Goal: Information Seeking & Learning: Find specific fact

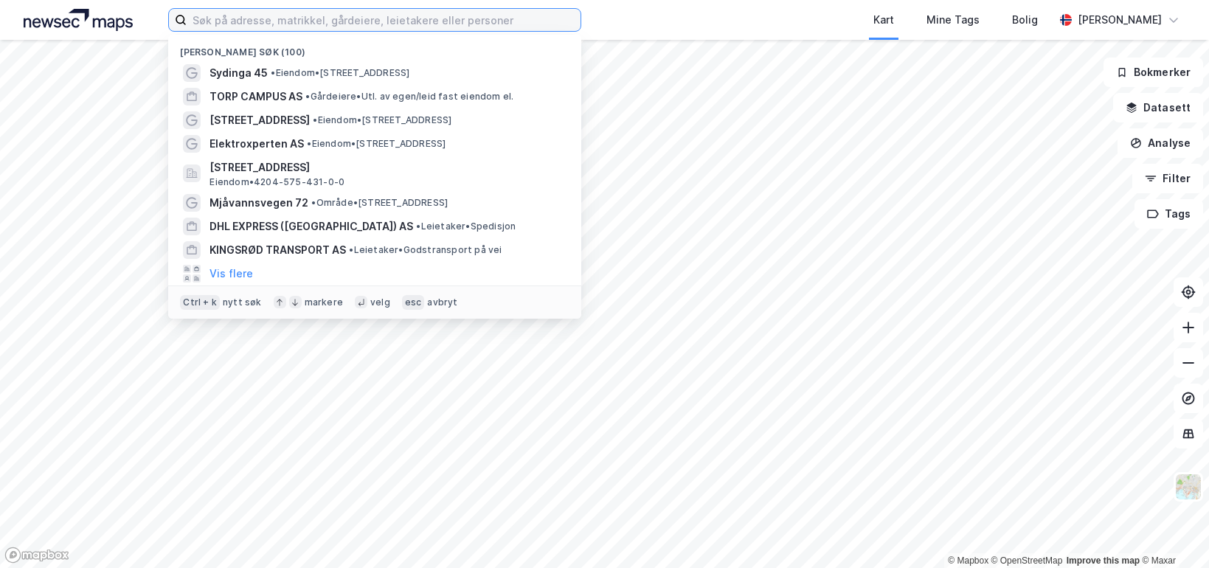
click at [499, 23] on input at bounding box center [384, 20] width 394 height 22
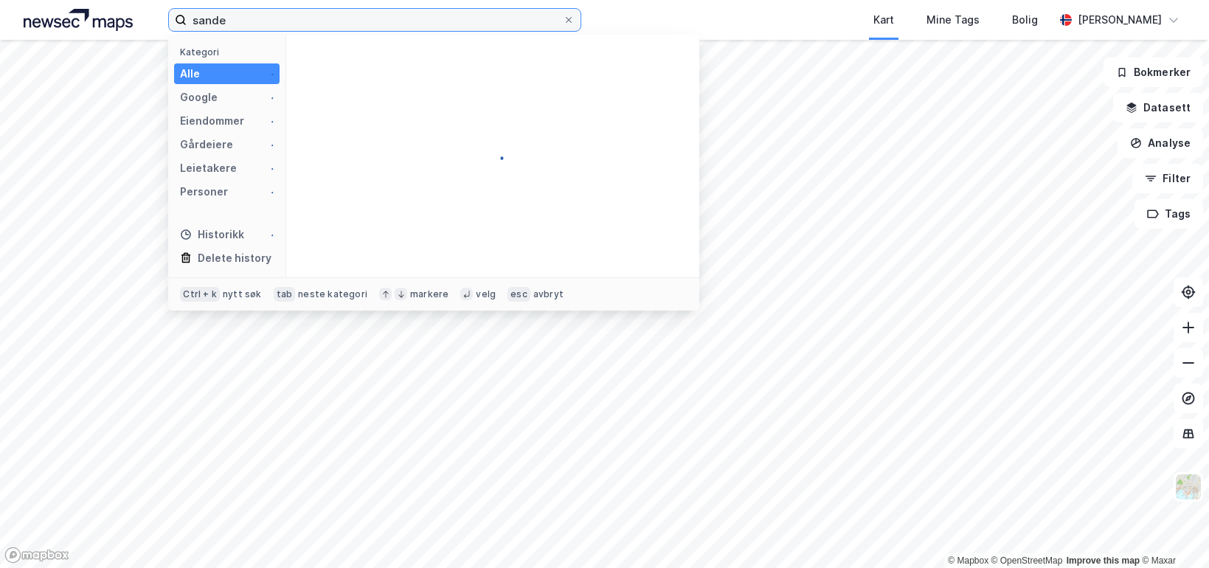
type input "sande"
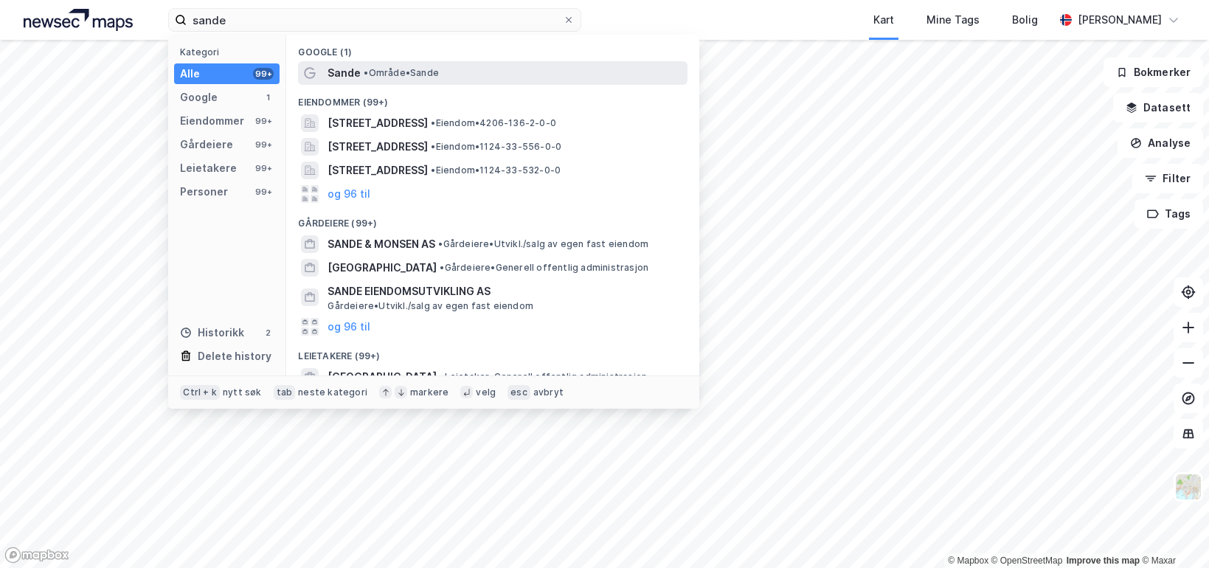
click at [446, 63] on div "Sande • Område • [GEOGRAPHIC_DATA]" at bounding box center [492, 73] width 389 height 24
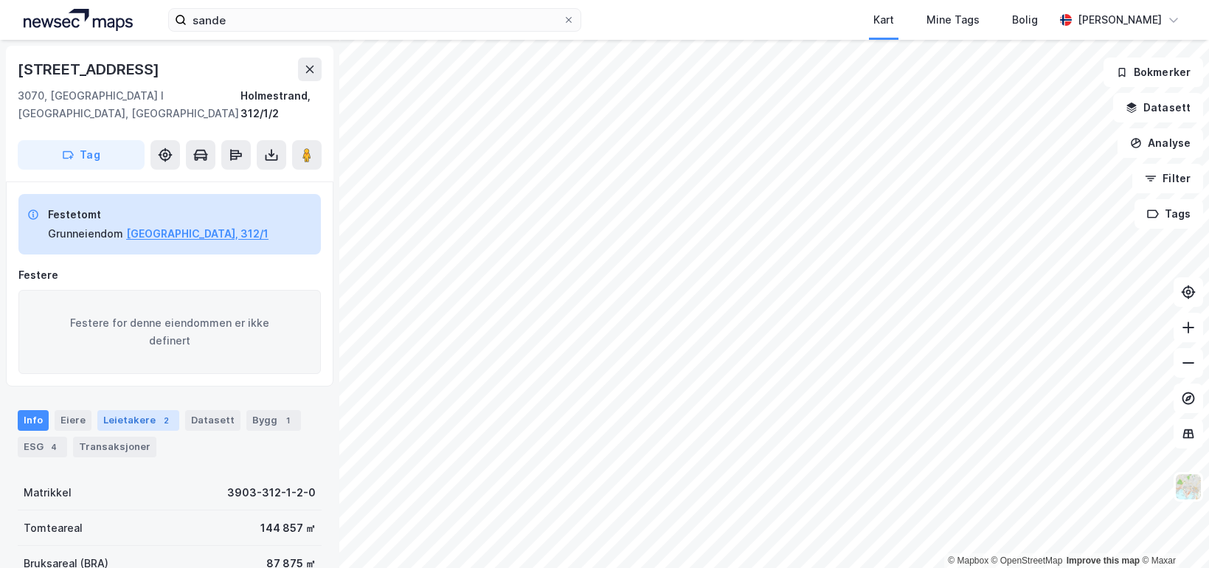
click at [159, 413] on div "2" at bounding box center [166, 420] width 15 height 15
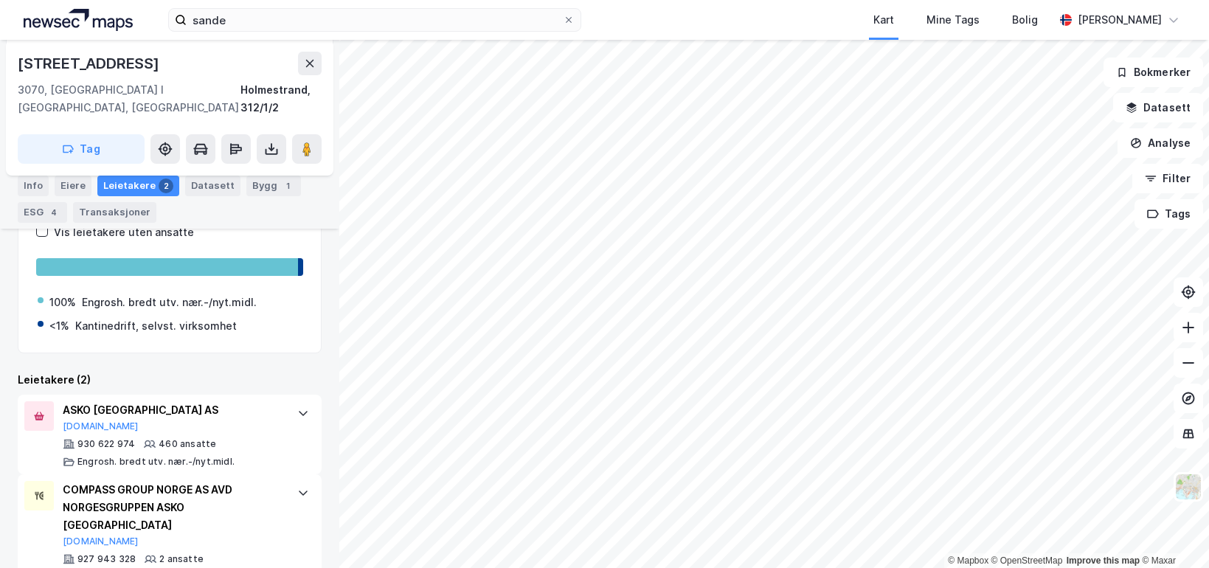
scroll to position [309, 0]
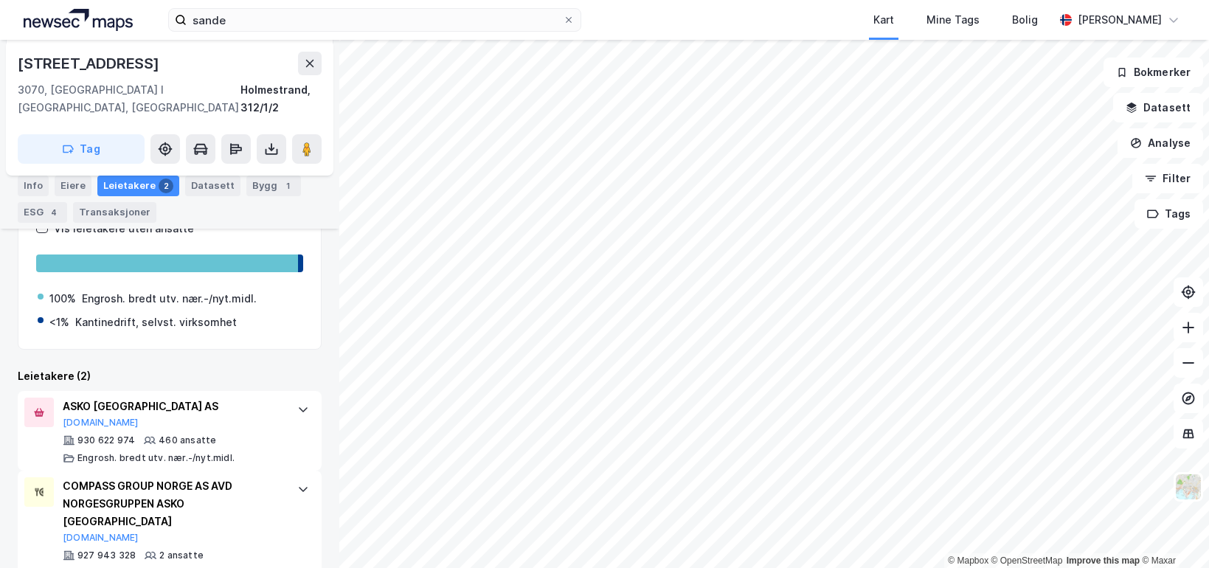
click at [240, 367] on div "Leietakere (2)" at bounding box center [170, 376] width 304 height 18
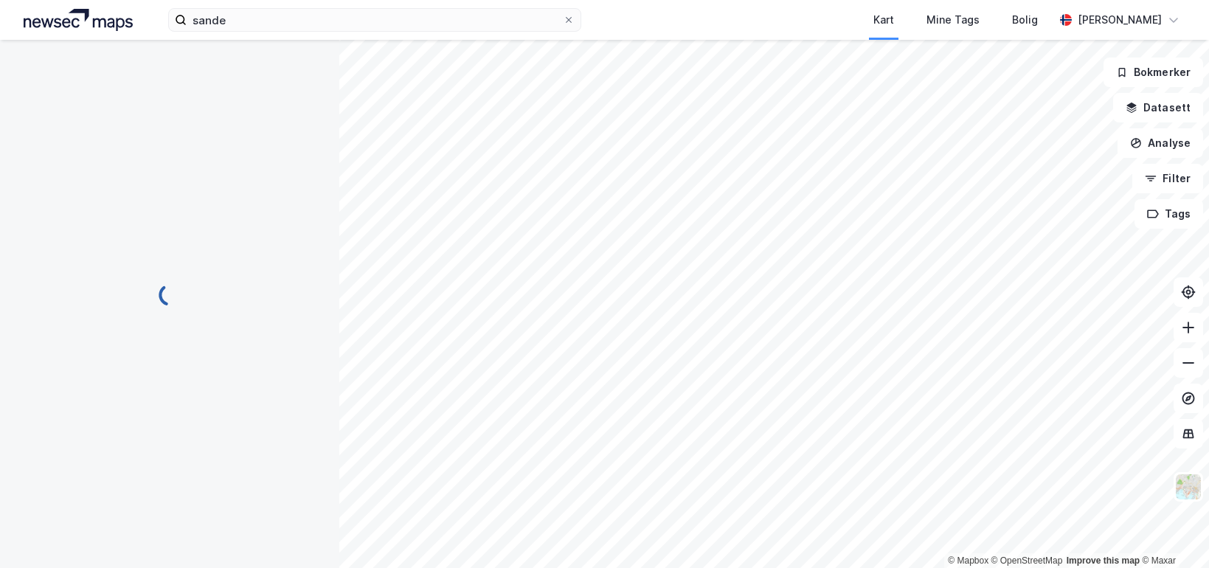
scroll to position [123, 0]
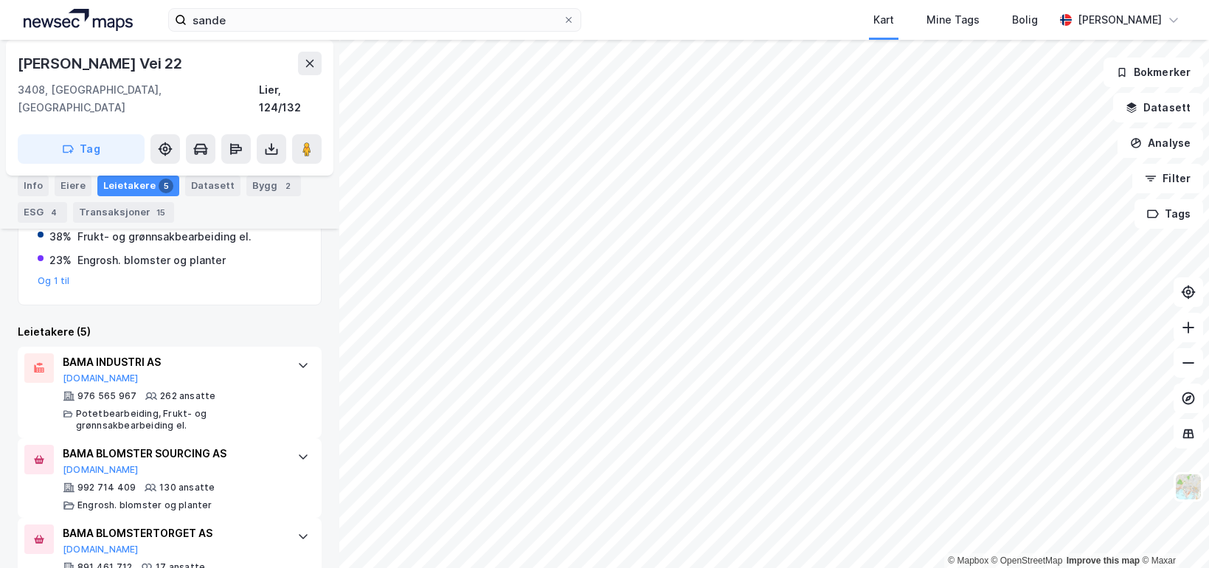
click at [210, 295] on div "Leietakere etter industri Vis leietakere uten ansatte 38% Potetbearbeiding 38% …" at bounding box center [170, 418] width 304 height 677
click at [280, 190] on div "2" at bounding box center [287, 185] width 15 height 15
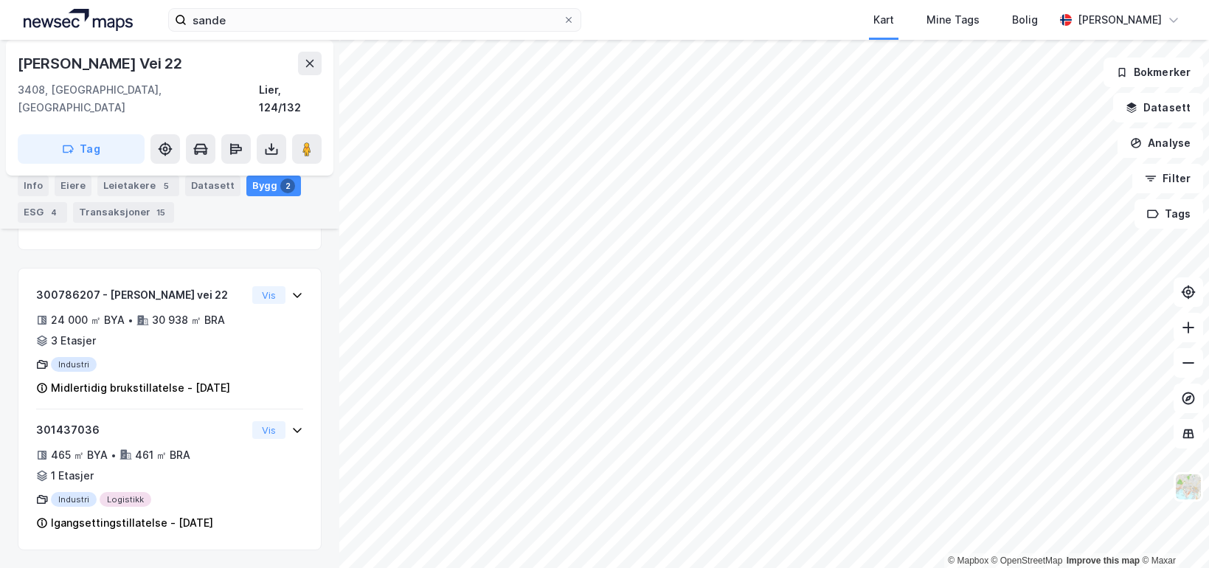
scroll to position [344, 0]
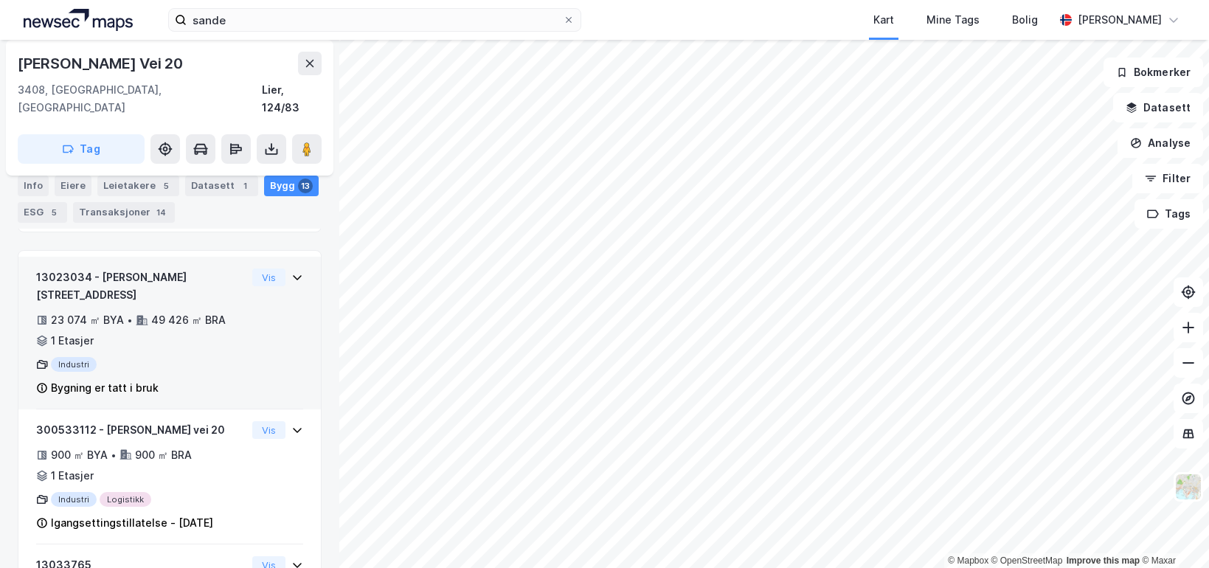
scroll to position [347, 0]
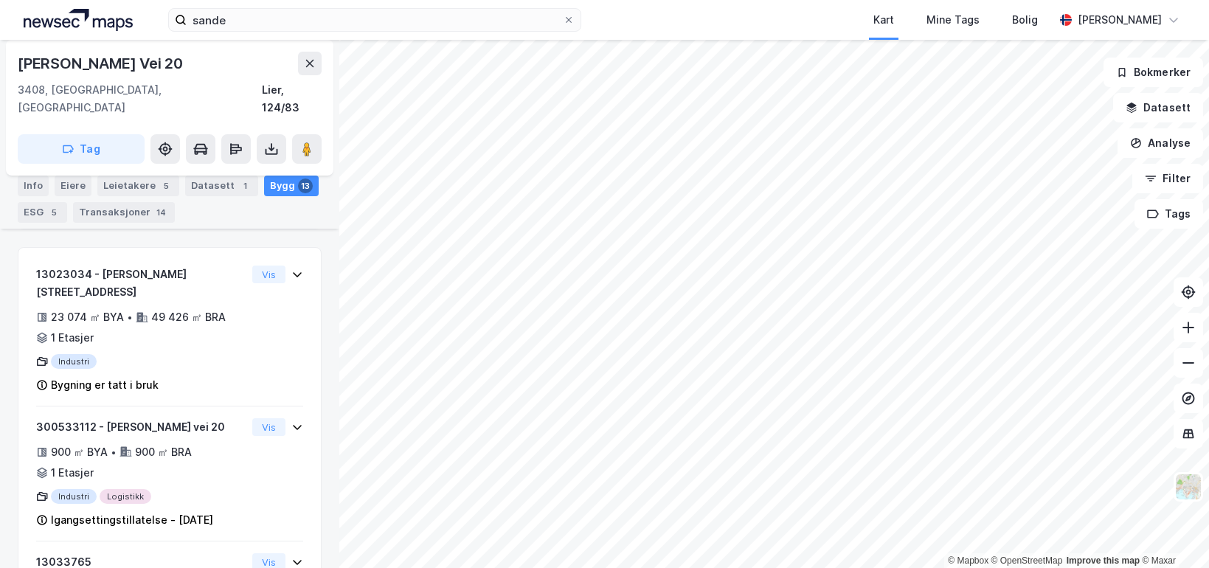
click at [319, 302] on div "[PERSON_NAME] Vei 20 3408, [GEOGRAPHIC_DATA], [GEOGRAPHIC_DATA] Lier, 124/83 Ta…" at bounding box center [169, 304] width 339 height 528
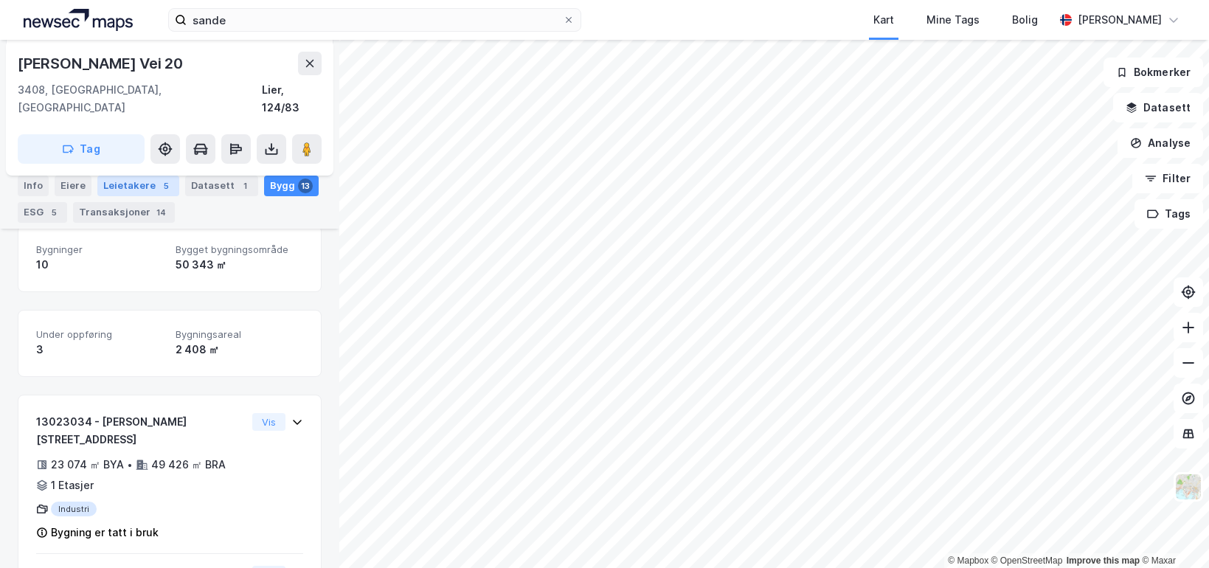
click at [163, 184] on div "5" at bounding box center [166, 185] width 15 height 15
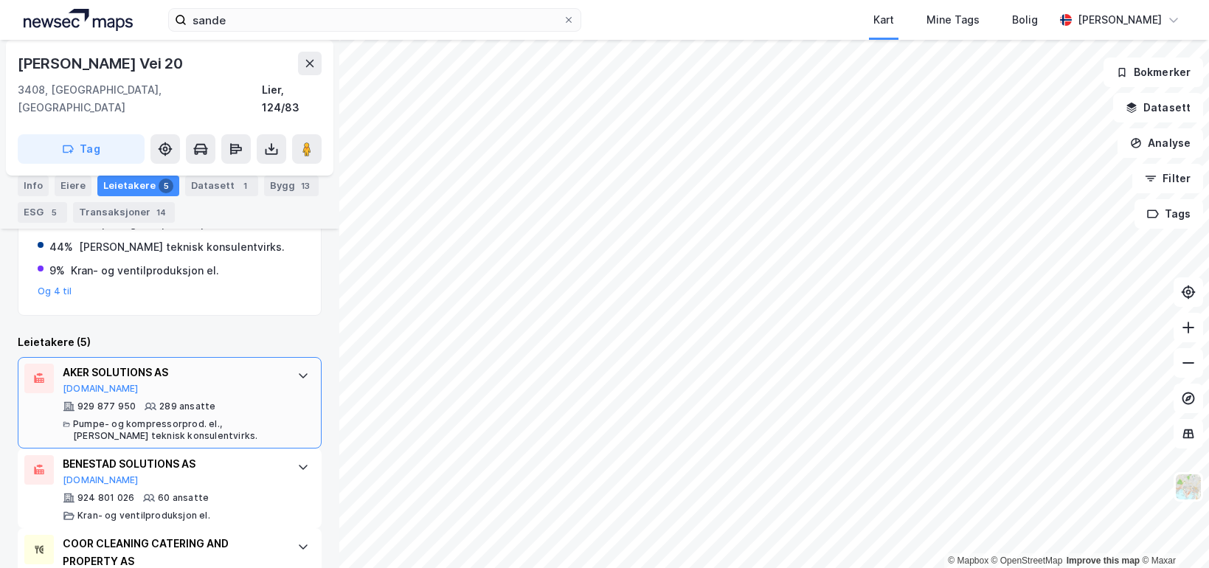
scroll to position [421, 0]
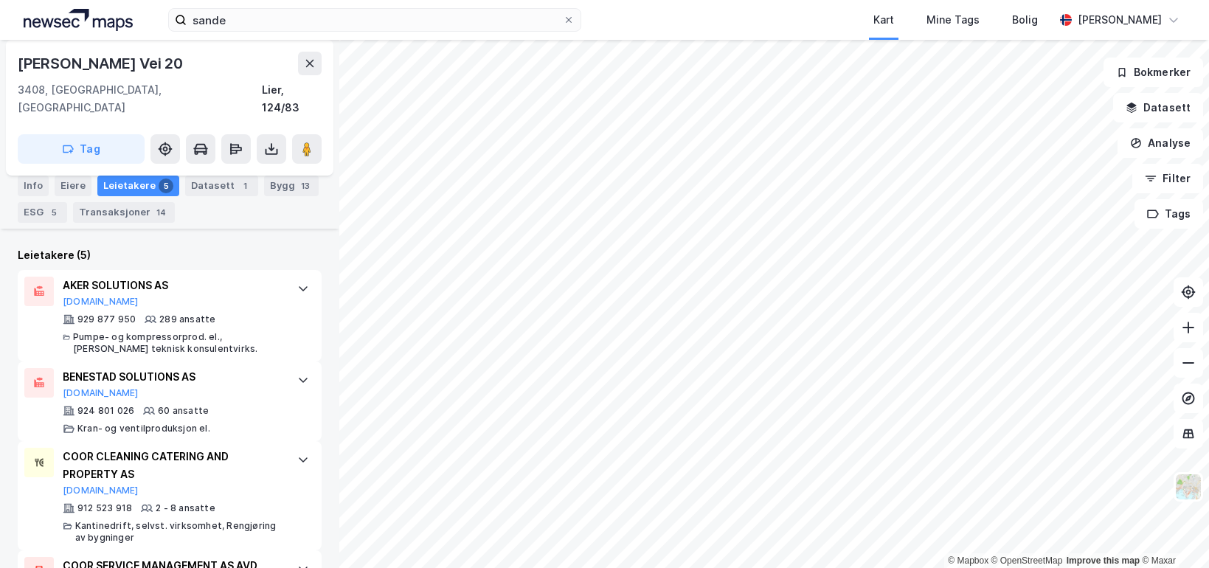
click at [250, 246] on div "Leietakere (5)" at bounding box center [170, 255] width 304 height 18
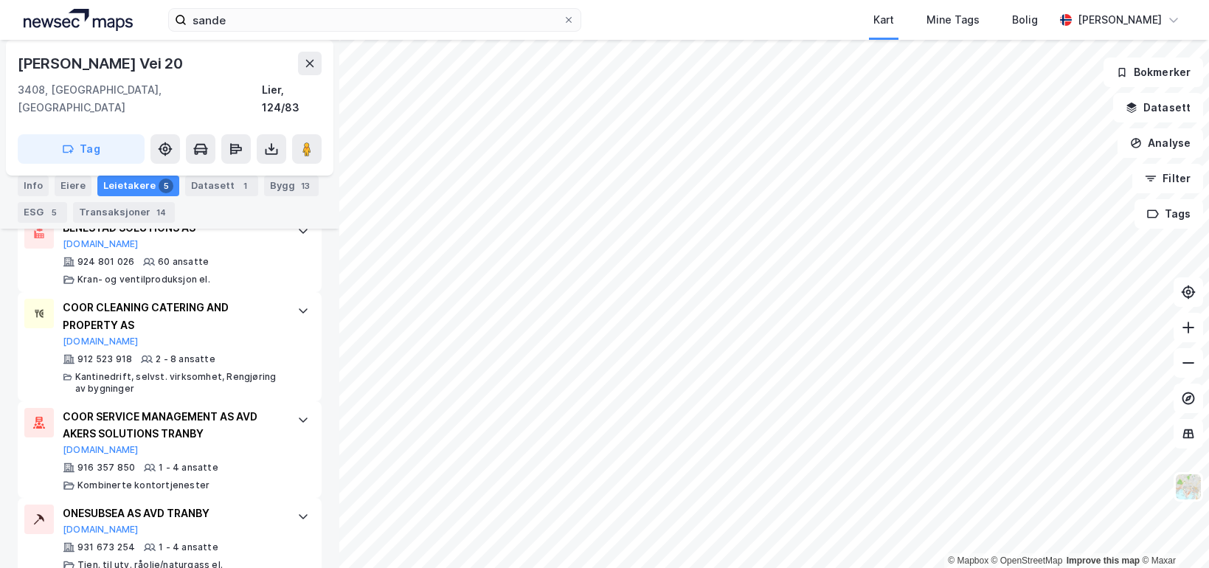
scroll to position [580, 0]
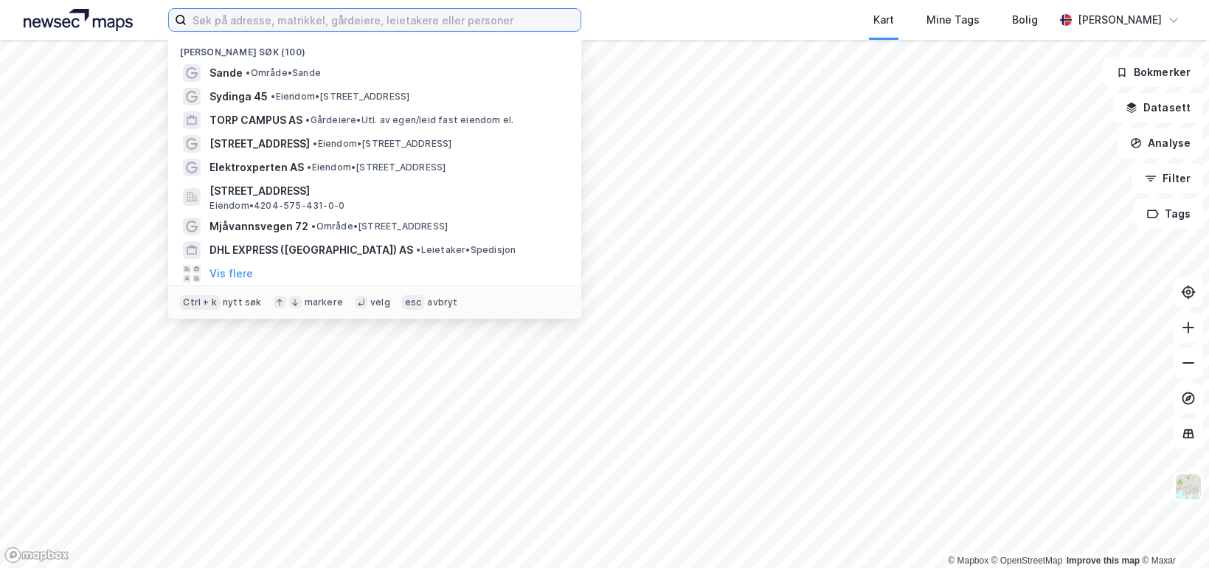
click at [308, 15] on input at bounding box center [384, 20] width 394 height 22
paste input "Sørlandets Elektro Engros AS"
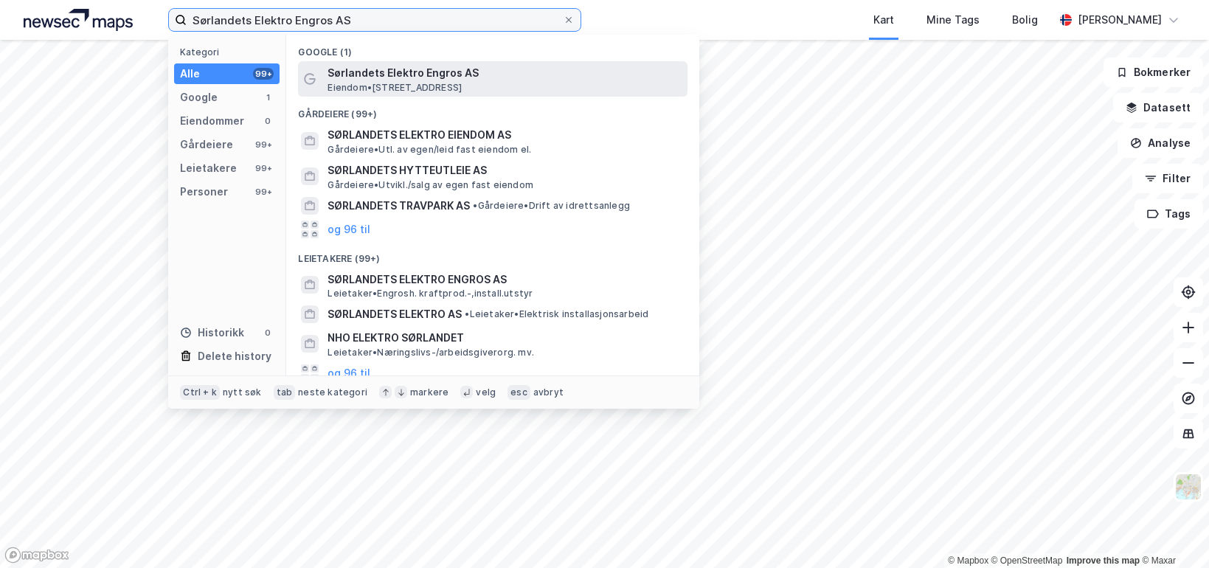
type input "Sørlandets Elektro Engros AS"
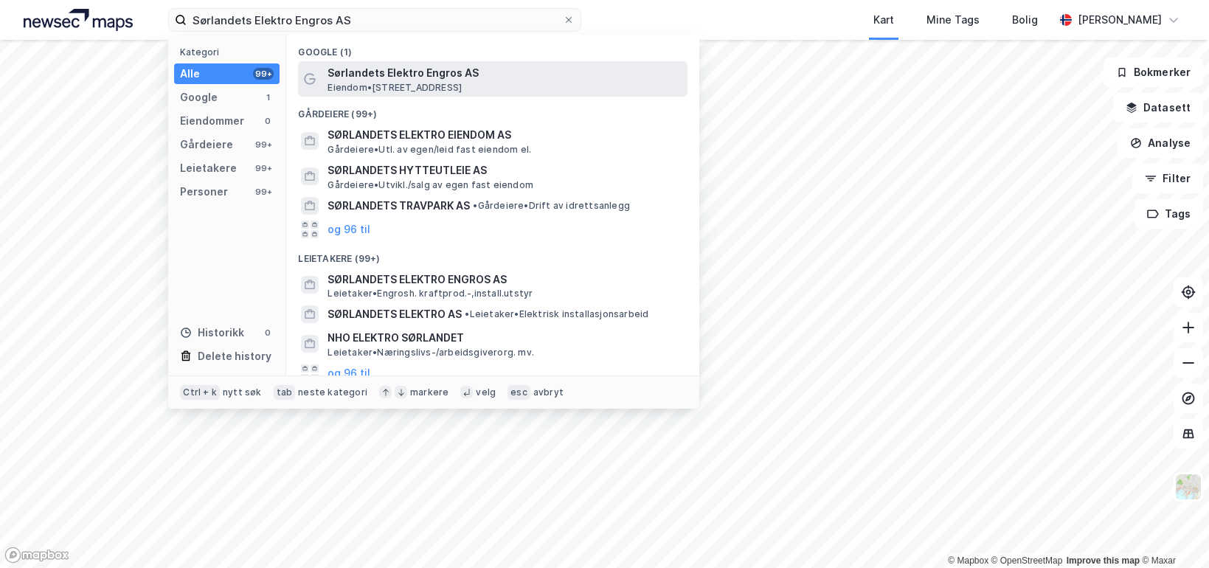
click at [371, 75] on span "Sørlandets Elektro Engros AS" at bounding box center [504, 73] width 354 height 18
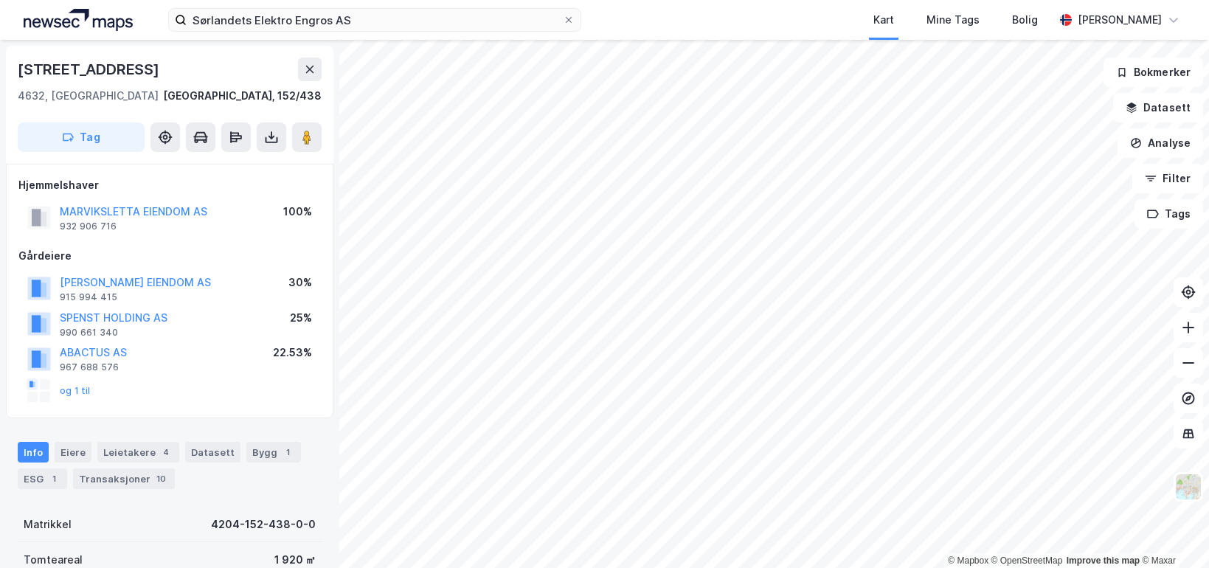
click at [215, 482] on div "Info Eiere Leietakere 4 Datasett Bygg 1 ESG 1 Transaksjoner 10" at bounding box center [170, 465] width 304 height 47
click at [0, 0] on button "og 1 til" at bounding box center [0, 0] width 0 height 0
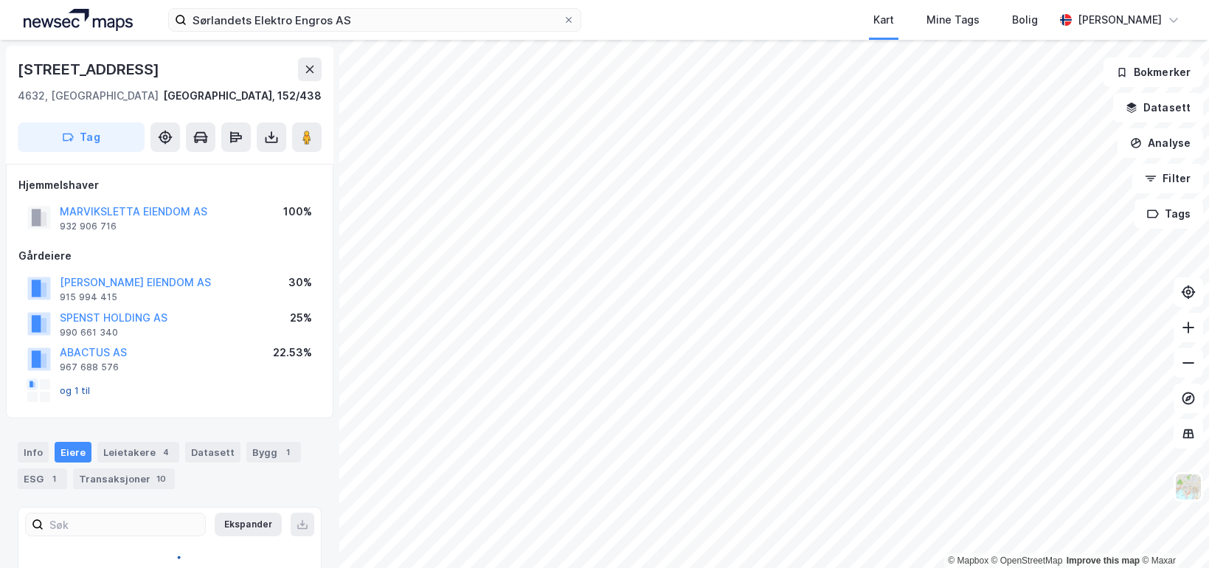
scroll to position [37, 0]
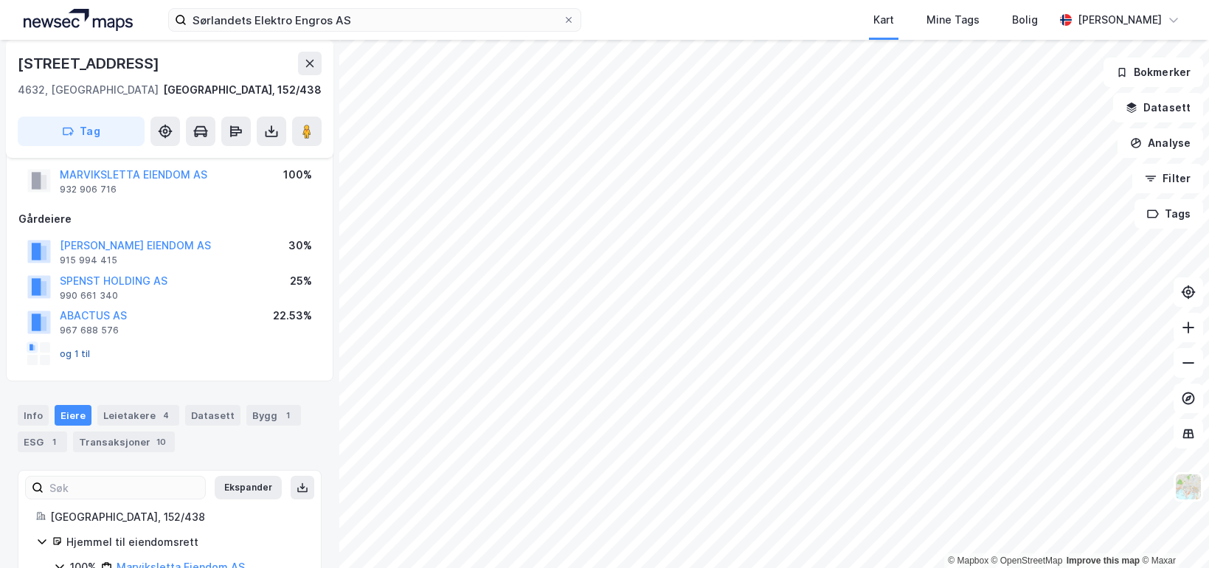
click at [0, 0] on button "og 1 til" at bounding box center [0, 0] width 0 height 0
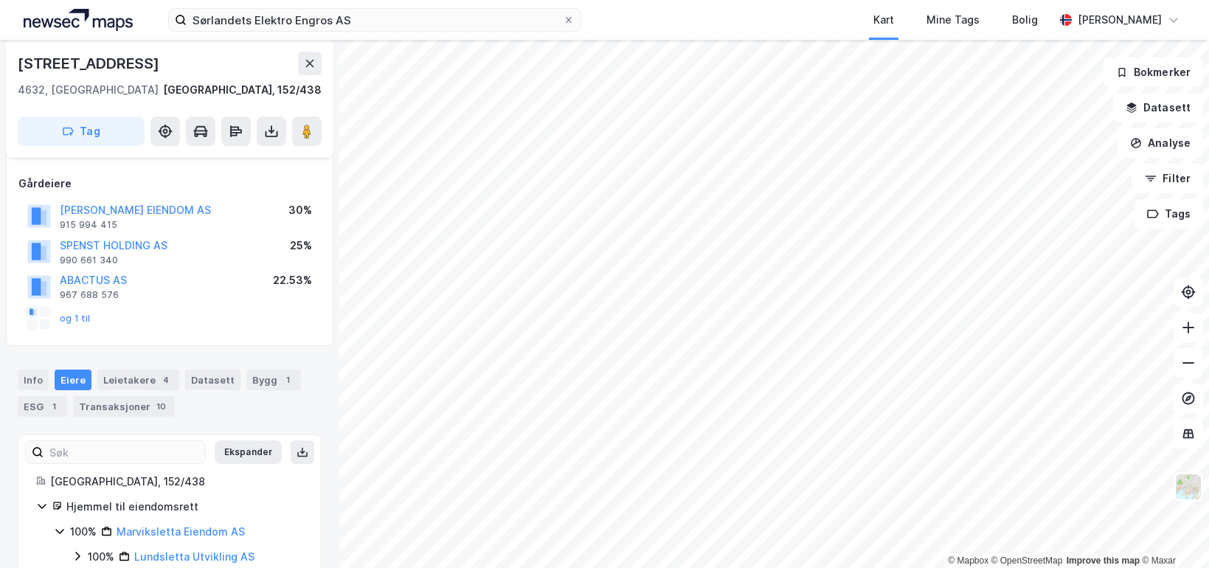
scroll to position [106, 0]
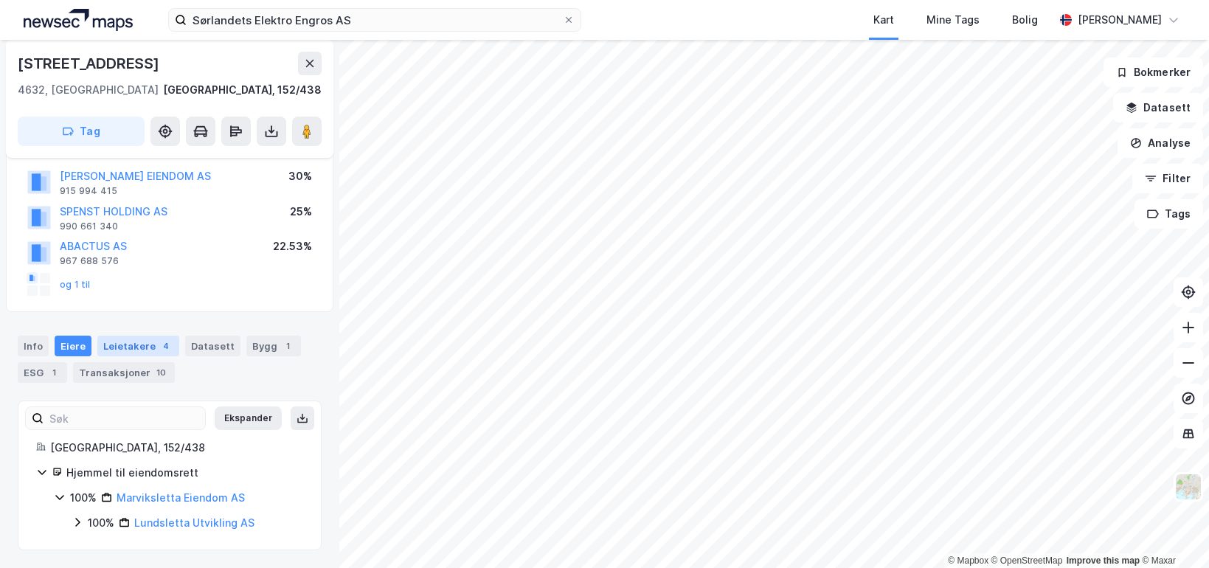
click at [139, 345] on div "Leietakere 4" at bounding box center [138, 346] width 82 height 21
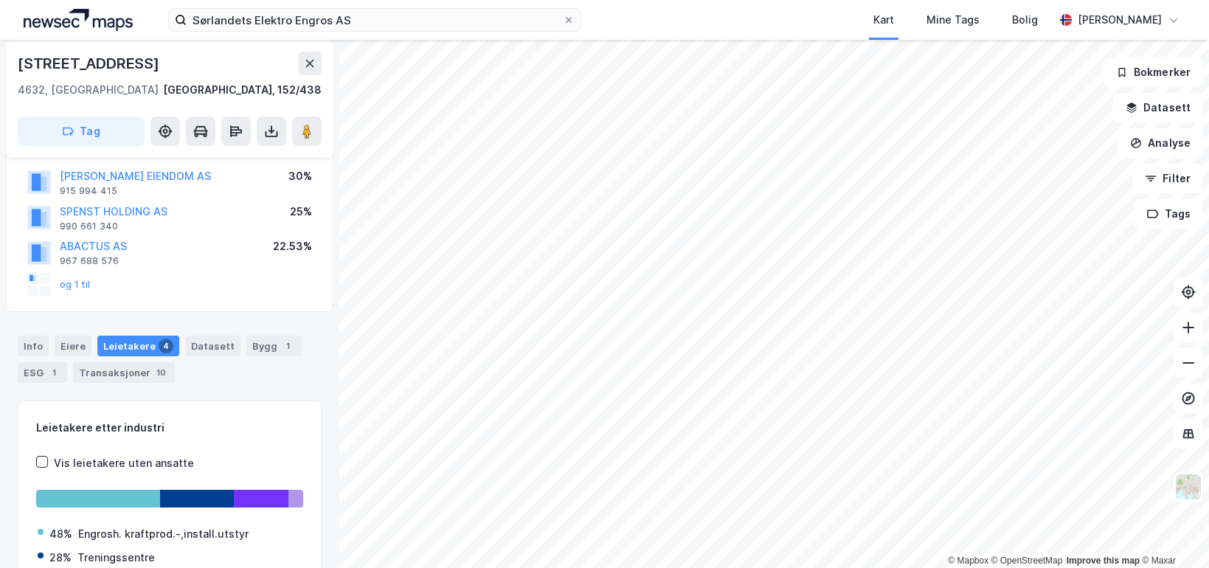
scroll to position [223, 0]
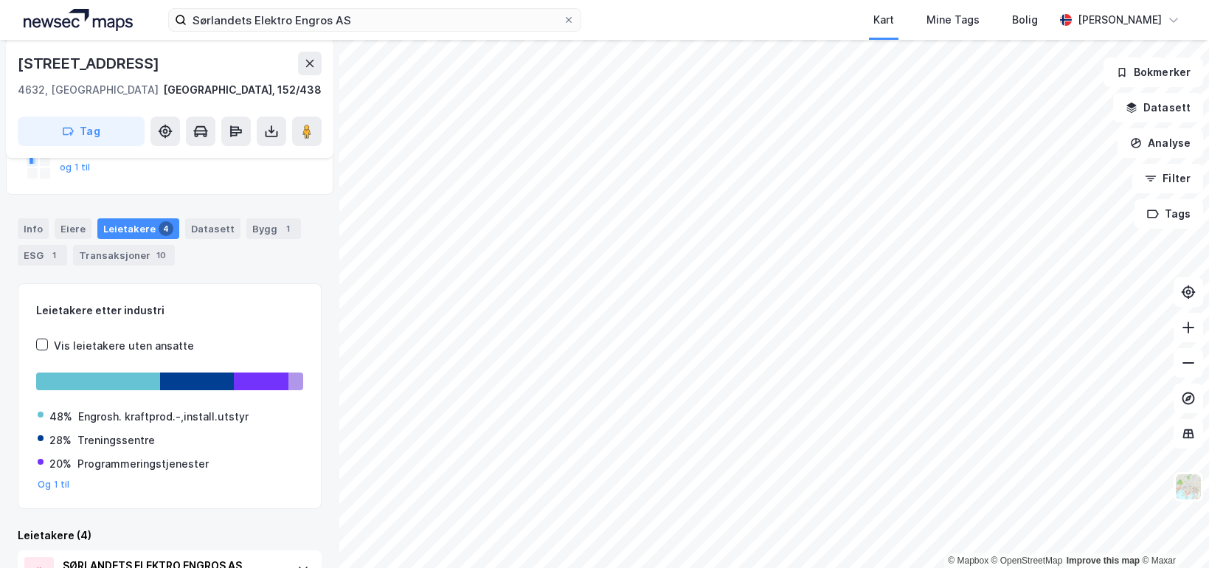
click at [225, 265] on div "Info Eiere Leietakere 4 Datasett Bygg 1 ESG 1 Transaksjoner 10" at bounding box center [170, 241] width 304 height 47
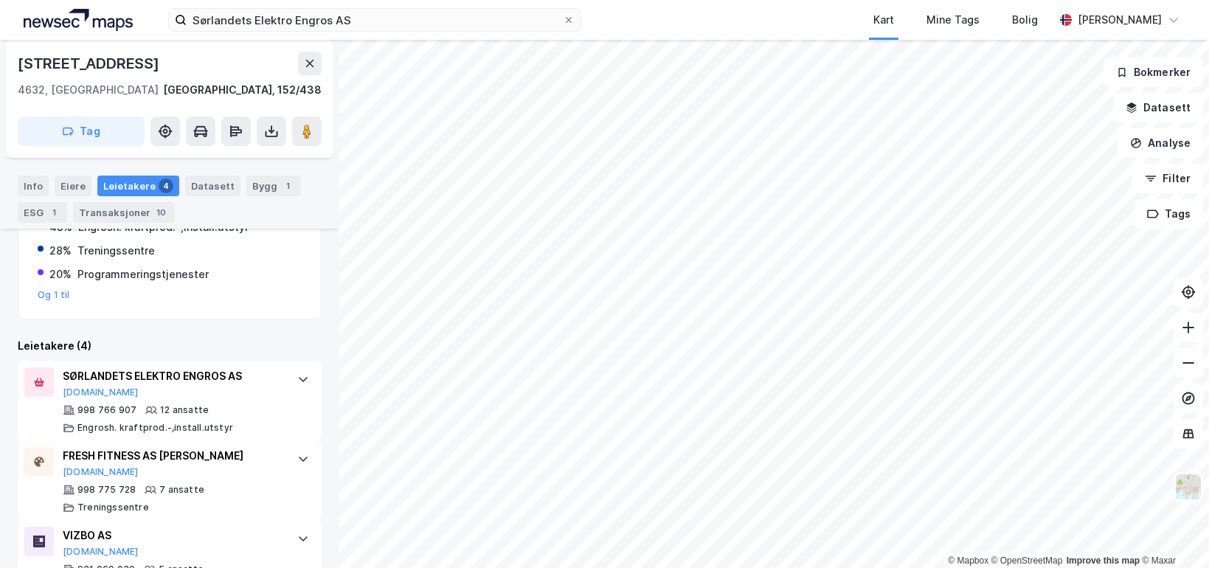
scroll to position [412, 0]
click at [203, 325] on div "Leietakere etter industri Vis leietakere uten ansatte 48% Engrosh. kraftprod.-,…" at bounding box center [170, 395] width 304 height 603
click at [200, 341] on div "Leietakere (4)" at bounding box center [170, 347] width 304 height 18
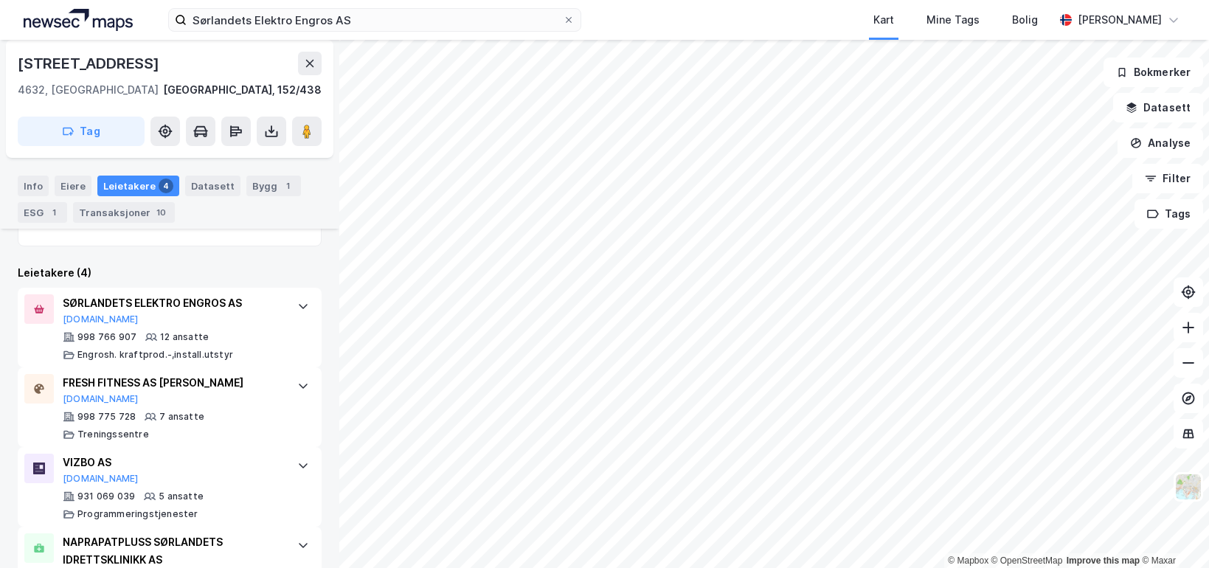
click at [210, 252] on div "Leietakere etter industri Vis leietakere uten ansatte 48% Engrosh. kraftprod.-,…" at bounding box center [170, 322] width 304 height 603
click at [274, 303] on div "SØRLANDETS ELEKTRO ENGROS AS Proff.no 998 766 907 12 ansatte Engrosh. kraftprod…" at bounding box center [170, 328] width 304 height 80
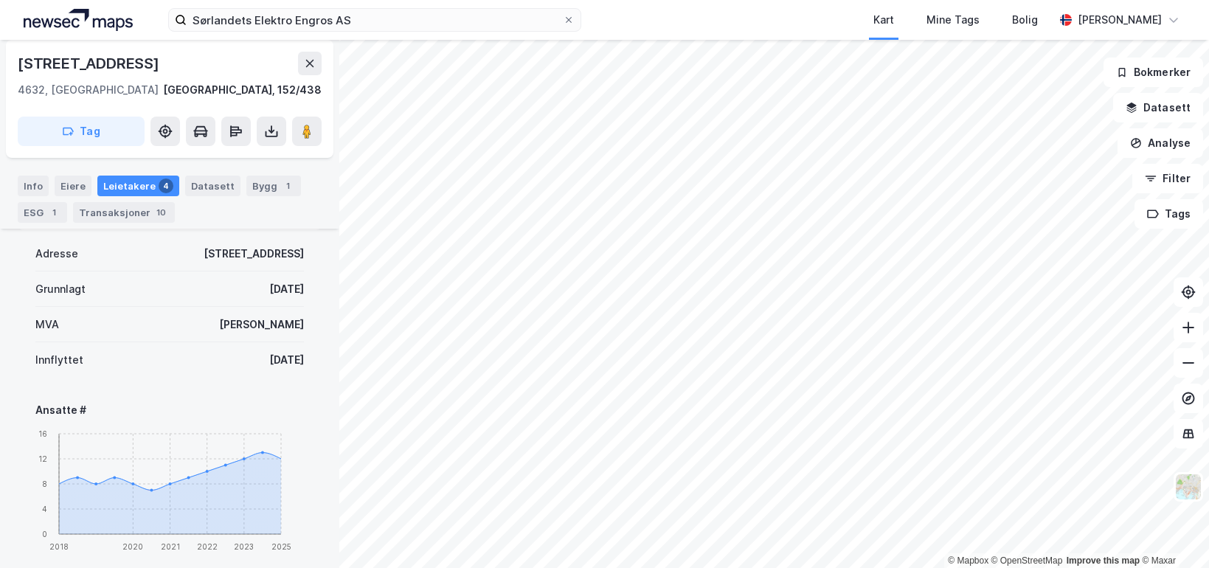
scroll to position [634, 0]
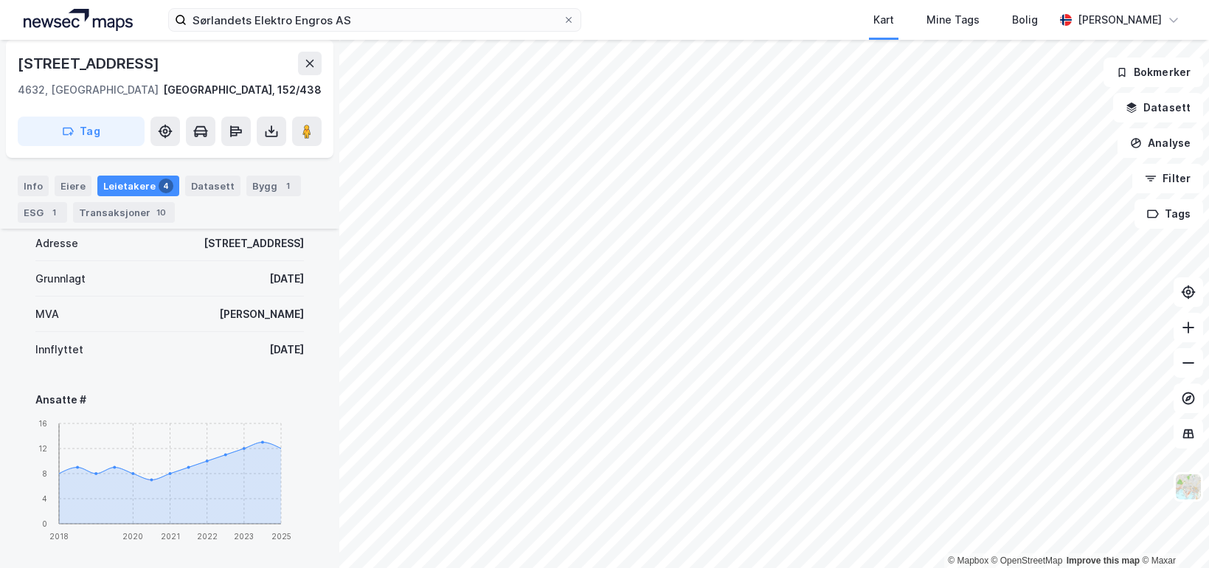
drag, startPoint x: 274, startPoint y: 354, endPoint x: 307, endPoint y: 353, distance: 32.5
drag, startPoint x: 247, startPoint y: 353, endPoint x: 206, endPoint y: 351, distance: 41.3
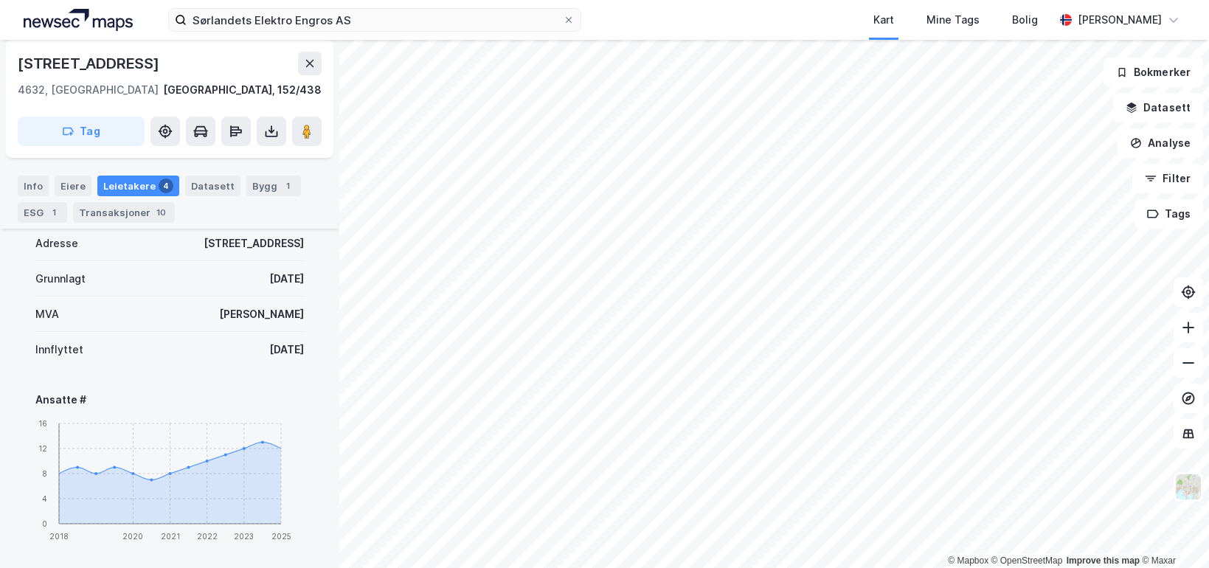
scroll to position [486, 0]
